Goal: Information Seeking & Learning: Understand process/instructions

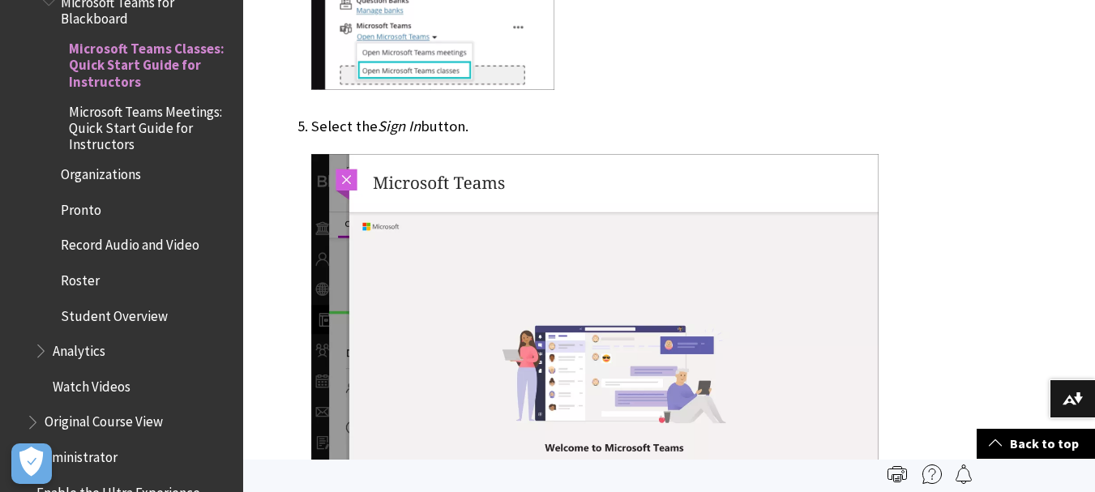
scroll to position [2432, 0]
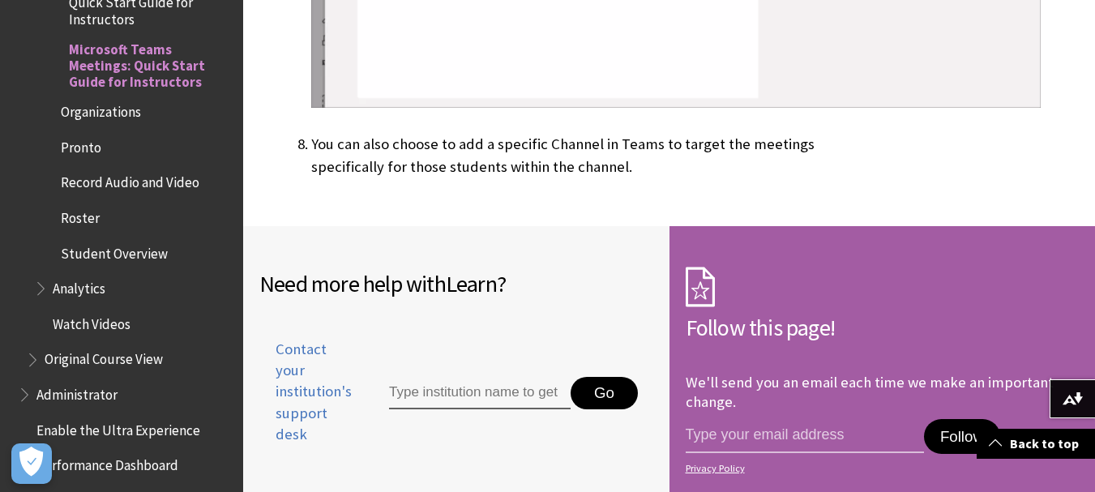
scroll to position [4458, 0]
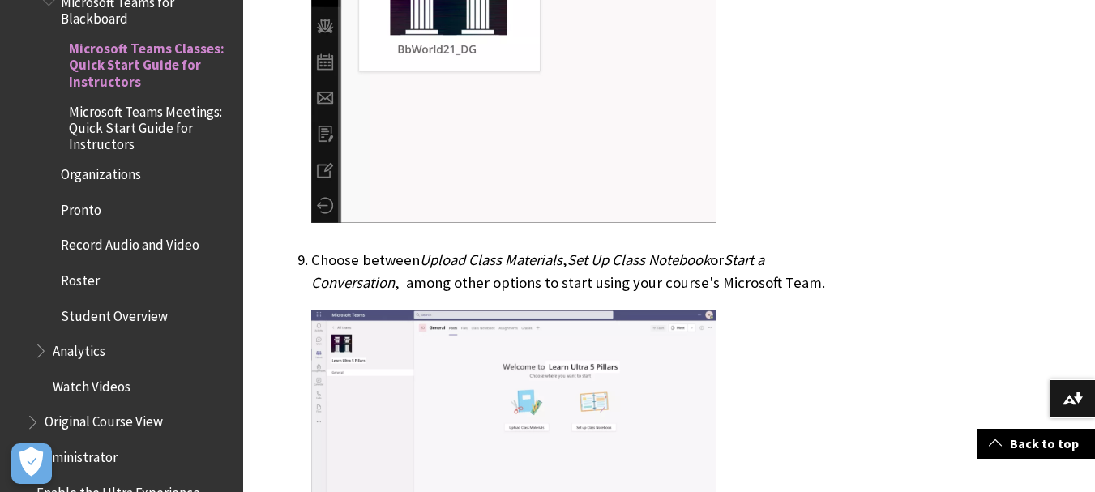
scroll to position [4539, 0]
